Goal: Learn about a topic

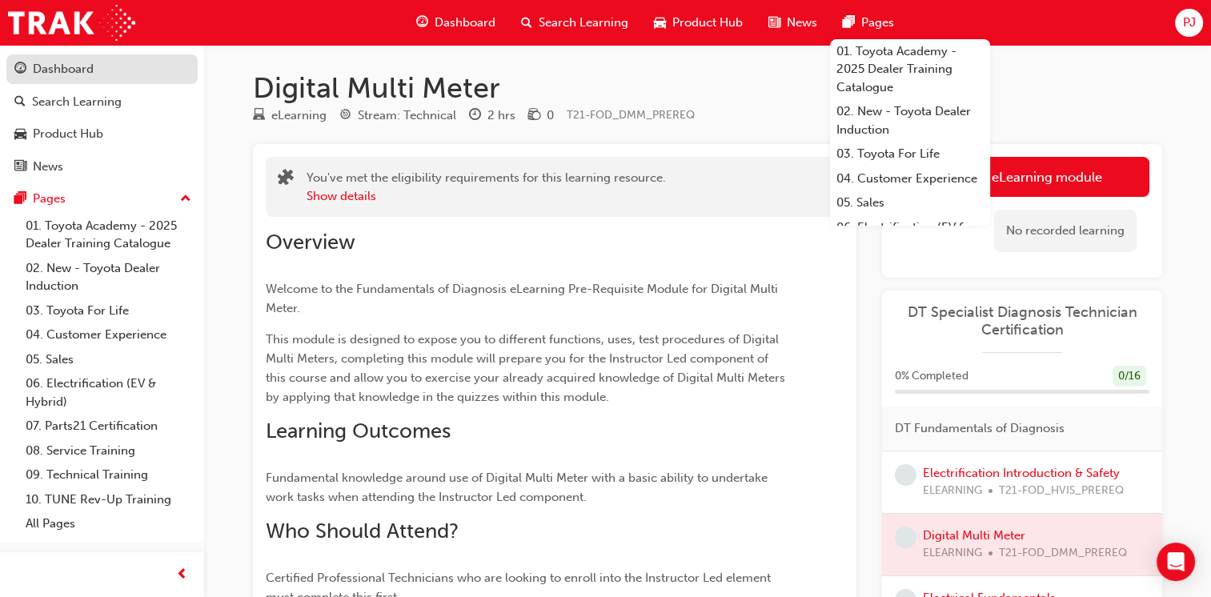
click at [54, 70] on div "Dashboard" at bounding box center [63, 69] width 61 height 18
